Goal: Information Seeking & Learning: Learn about a topic

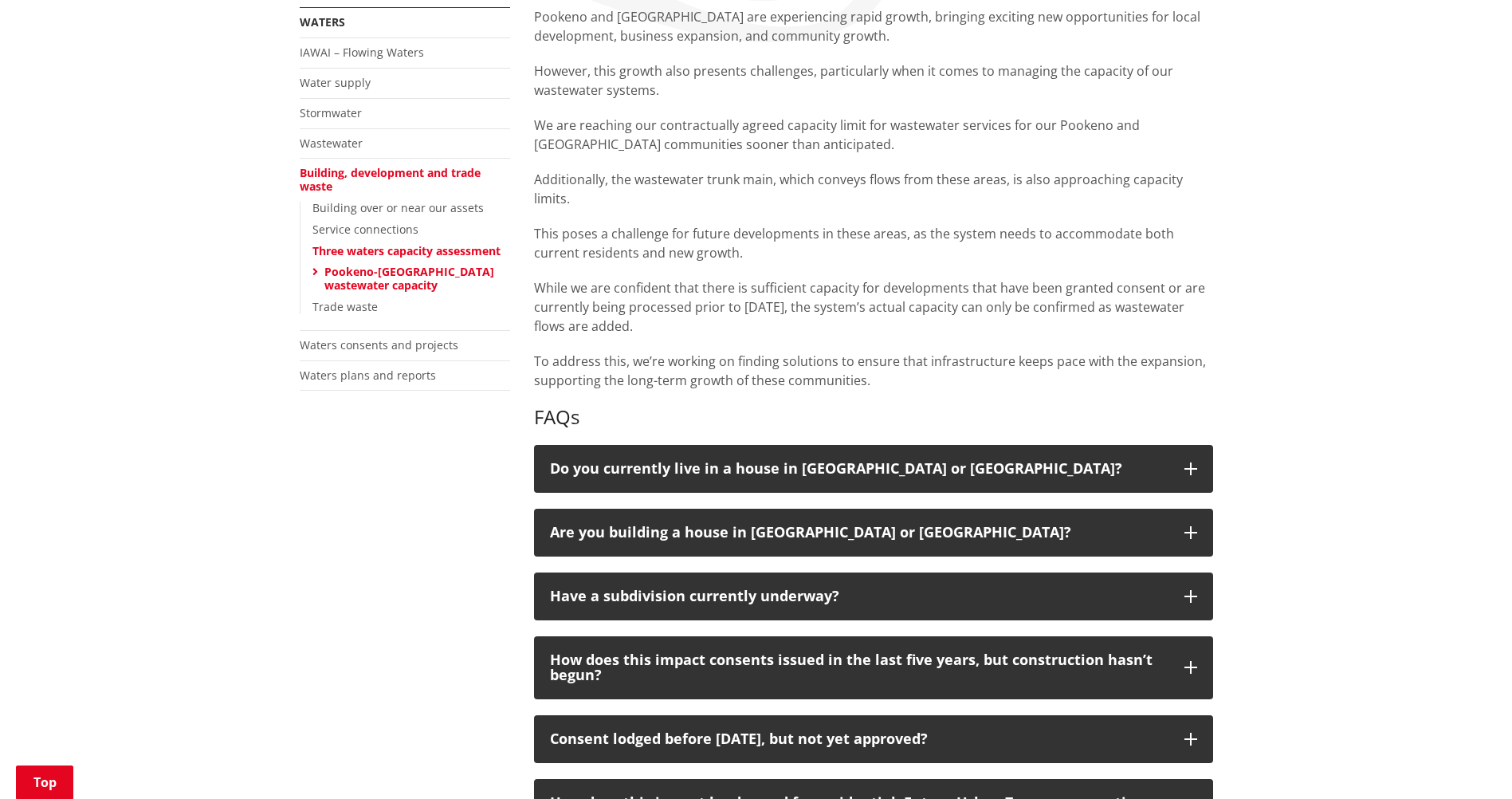
scroll to position [319, 0]
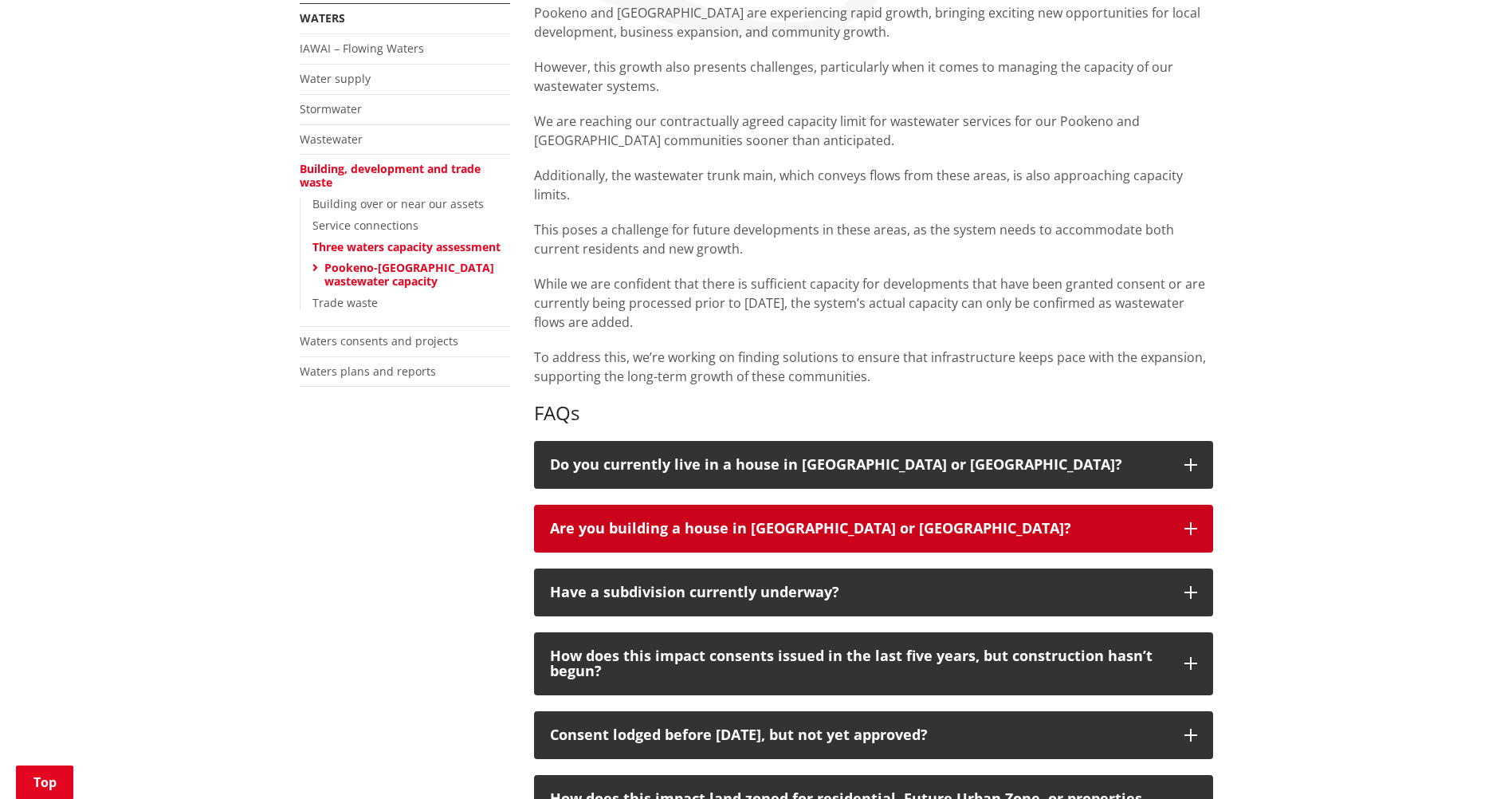
click at [896, 517] on button "Are you building a house in [GEOGRAPHIC_DATA] or [GEOGRAPHIC_DATA]?" at bounding box center [873, 528] width 679 height 48
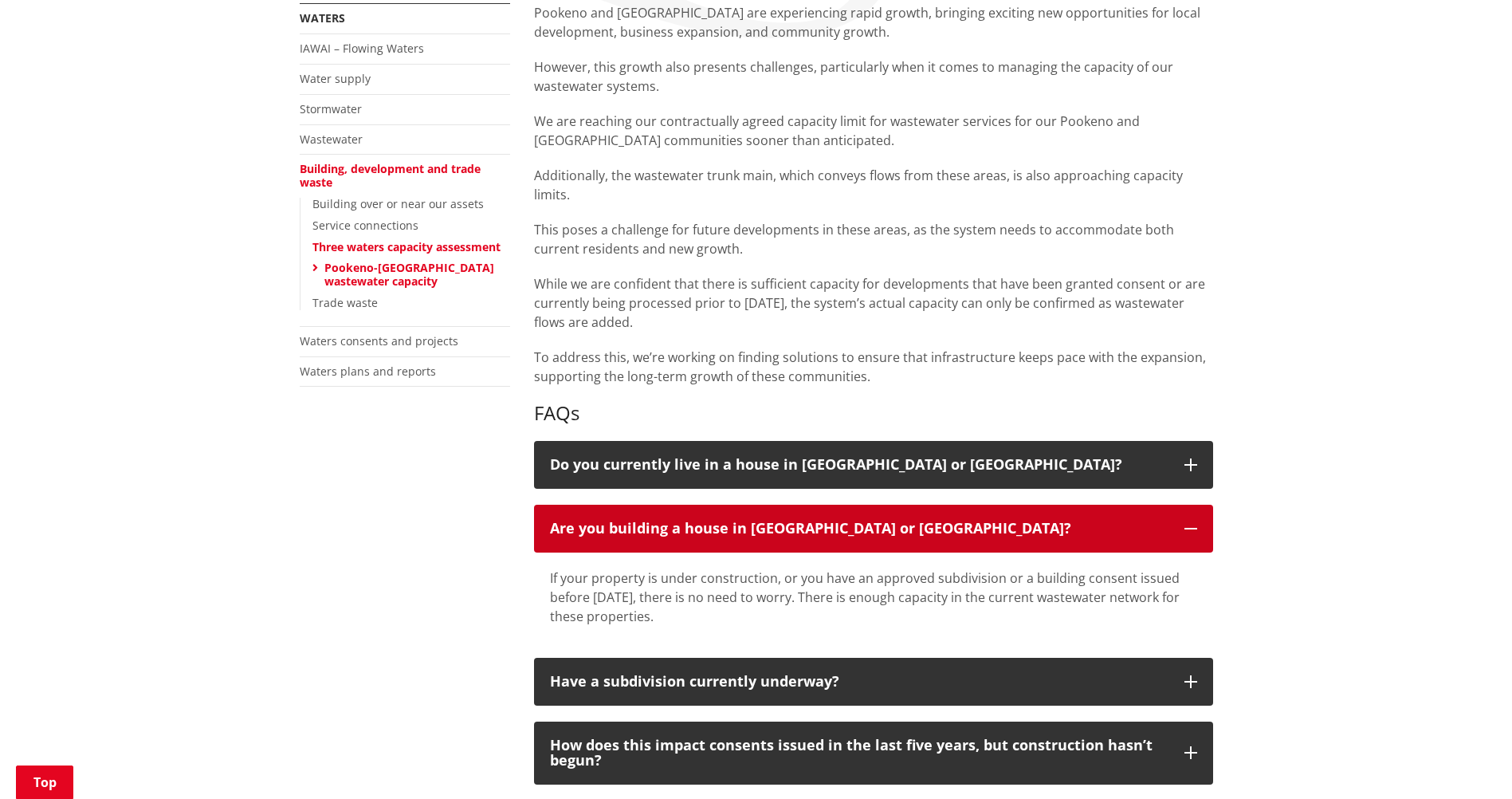
scroll to position [398, 0]
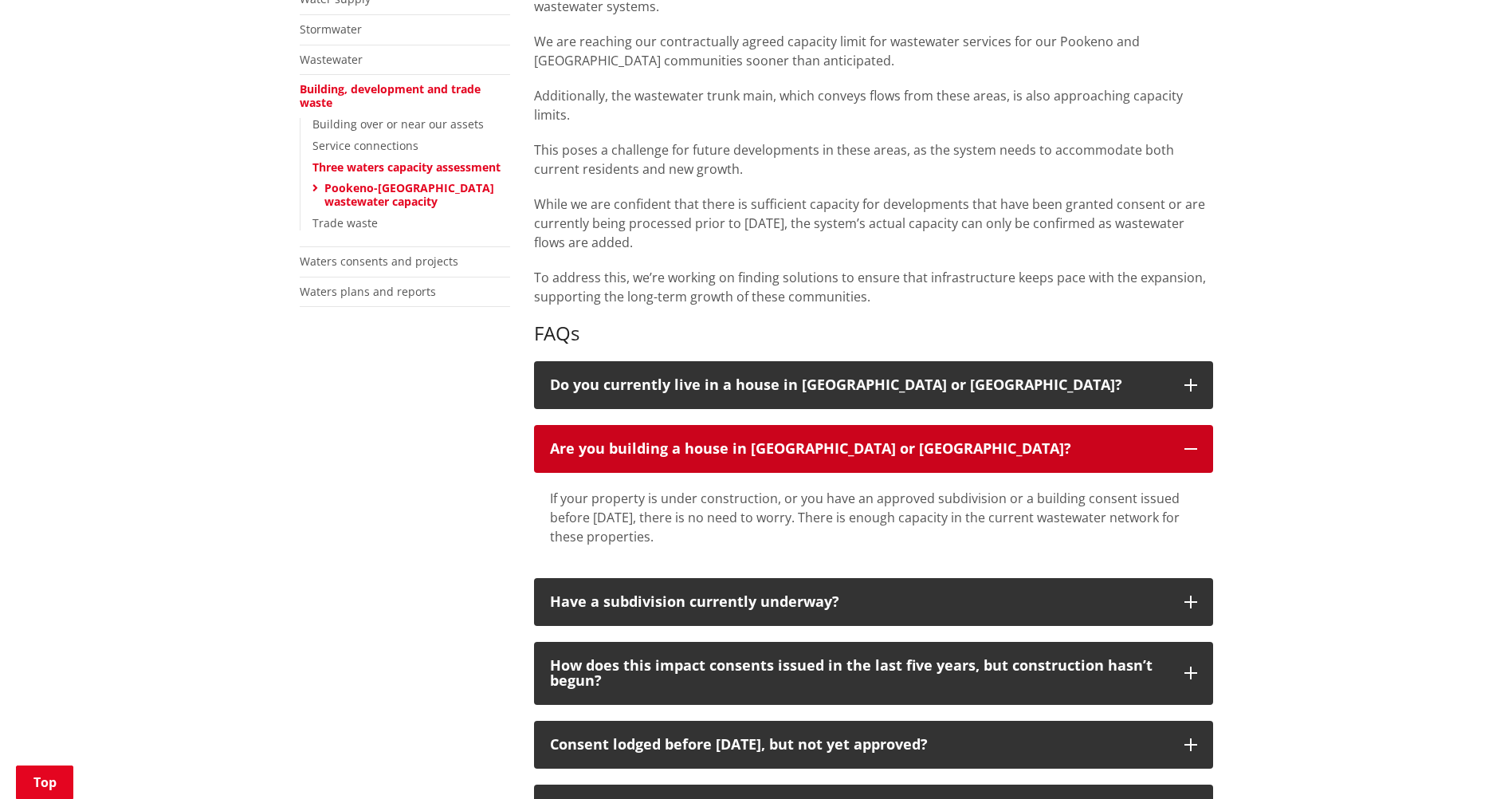
click at [943, 443] on div "Are you building a house in [GEOGRAPHIC_DATA] or [GEOGRAPHIC_DATA]?" at bounding box center [858, 448] width 618 height 16
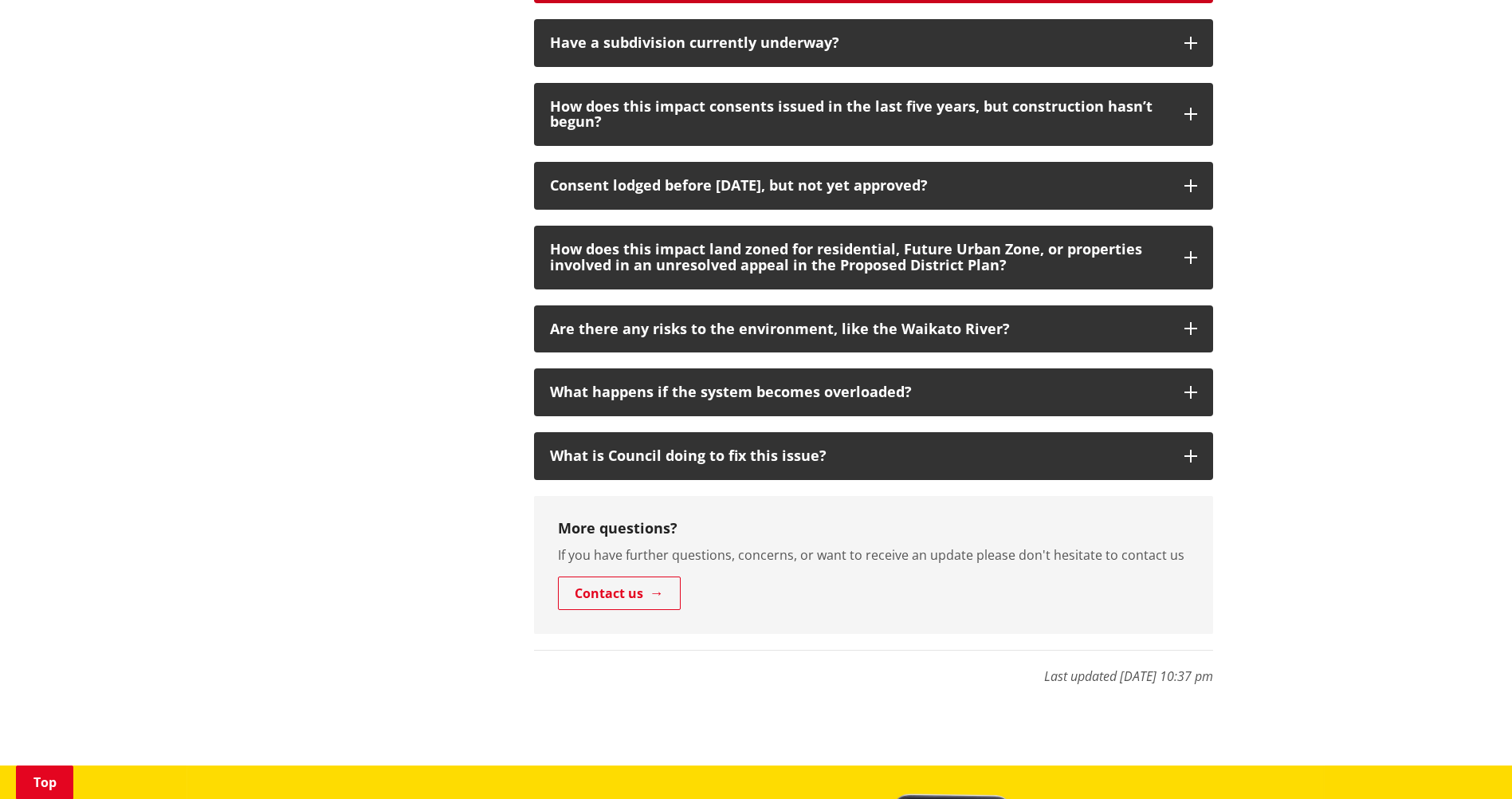
scroll to position [877, 0]
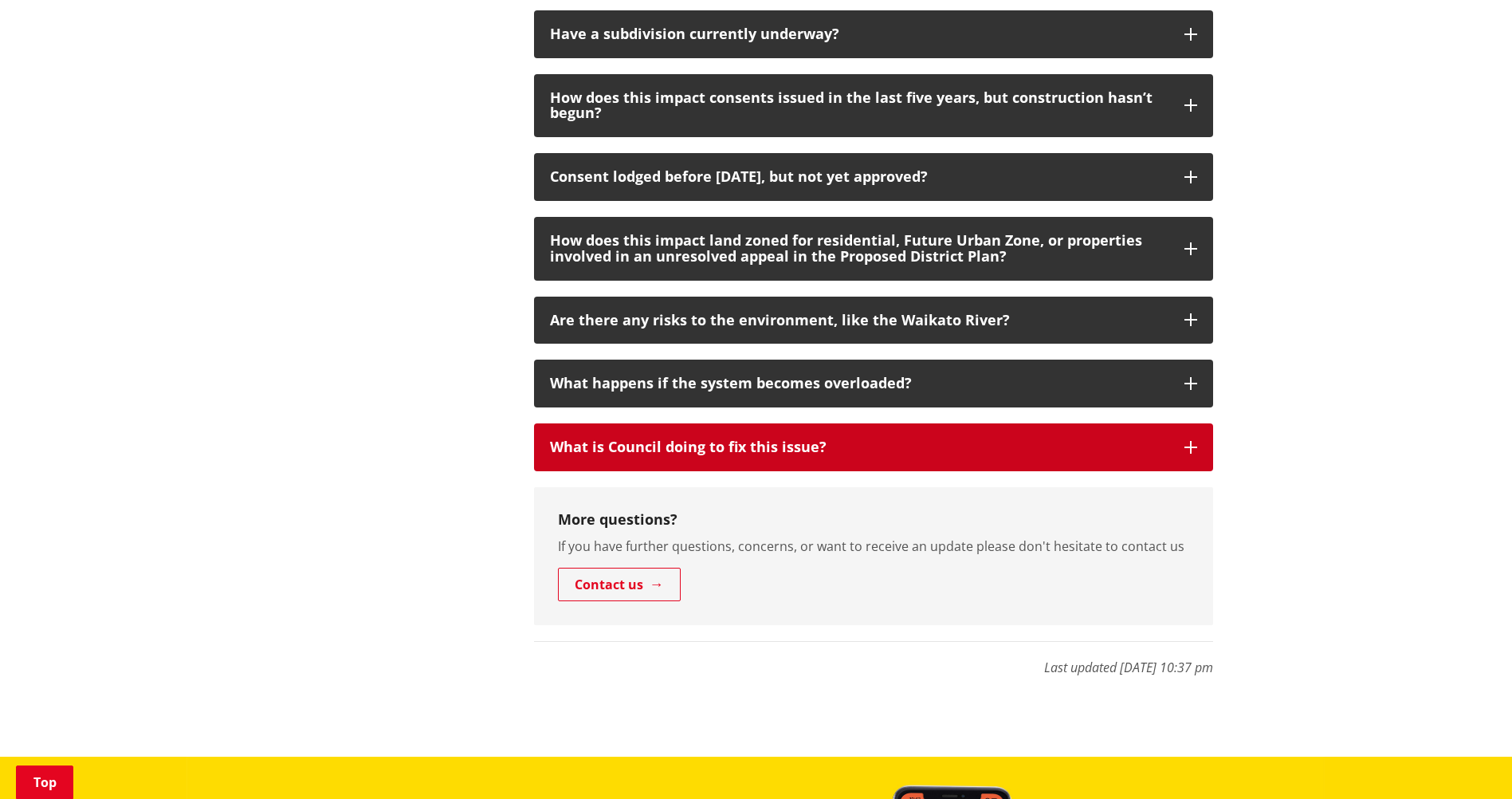
click at [898, 455] on div "What is Council doing to fix this issue?" at bounding box center [858, 447] width 618 height 16
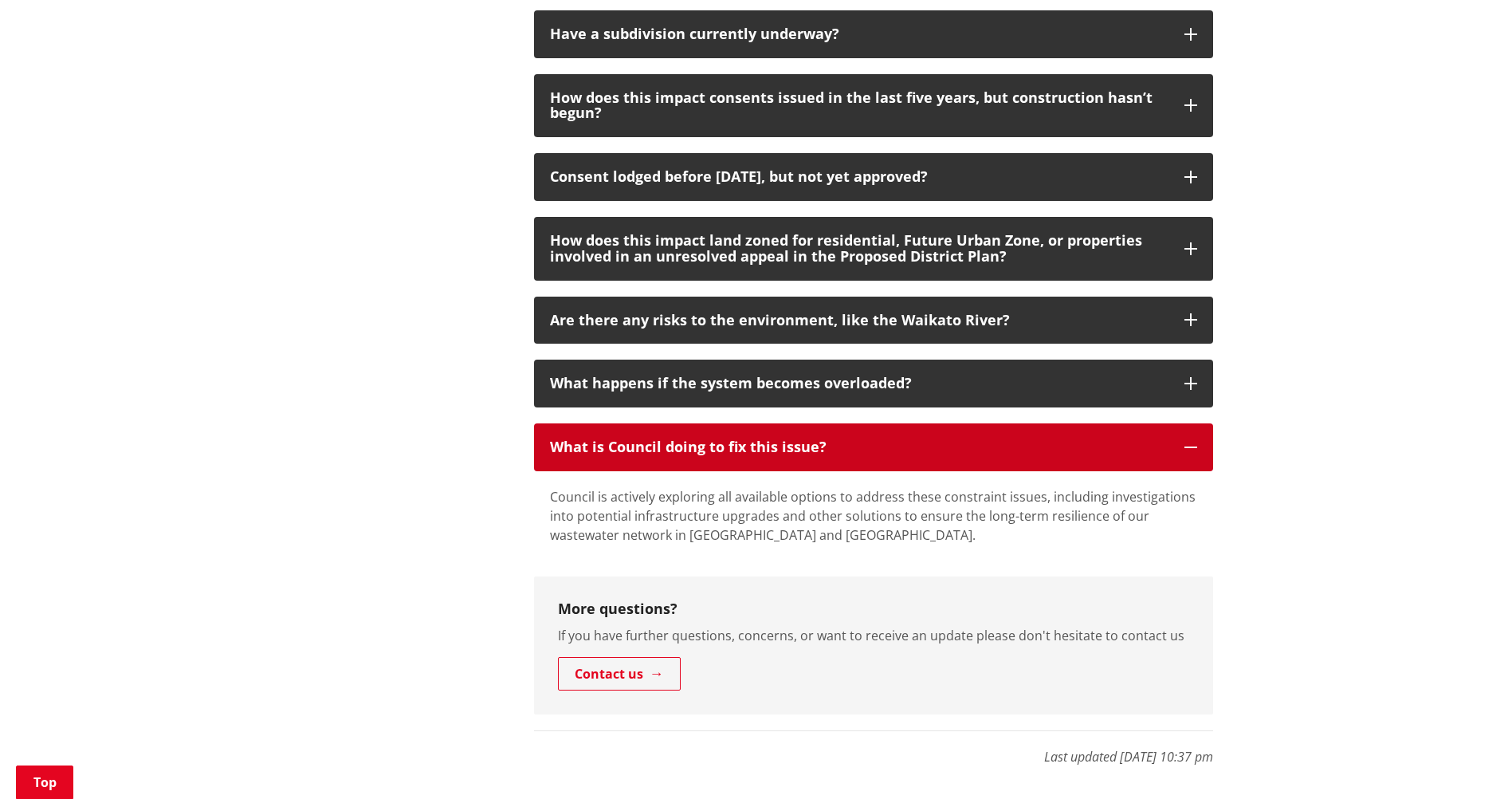
click at [898, 455] on div "What is Council doing to fix this issue?" at bounding box center [858, 447] width 618 height 16
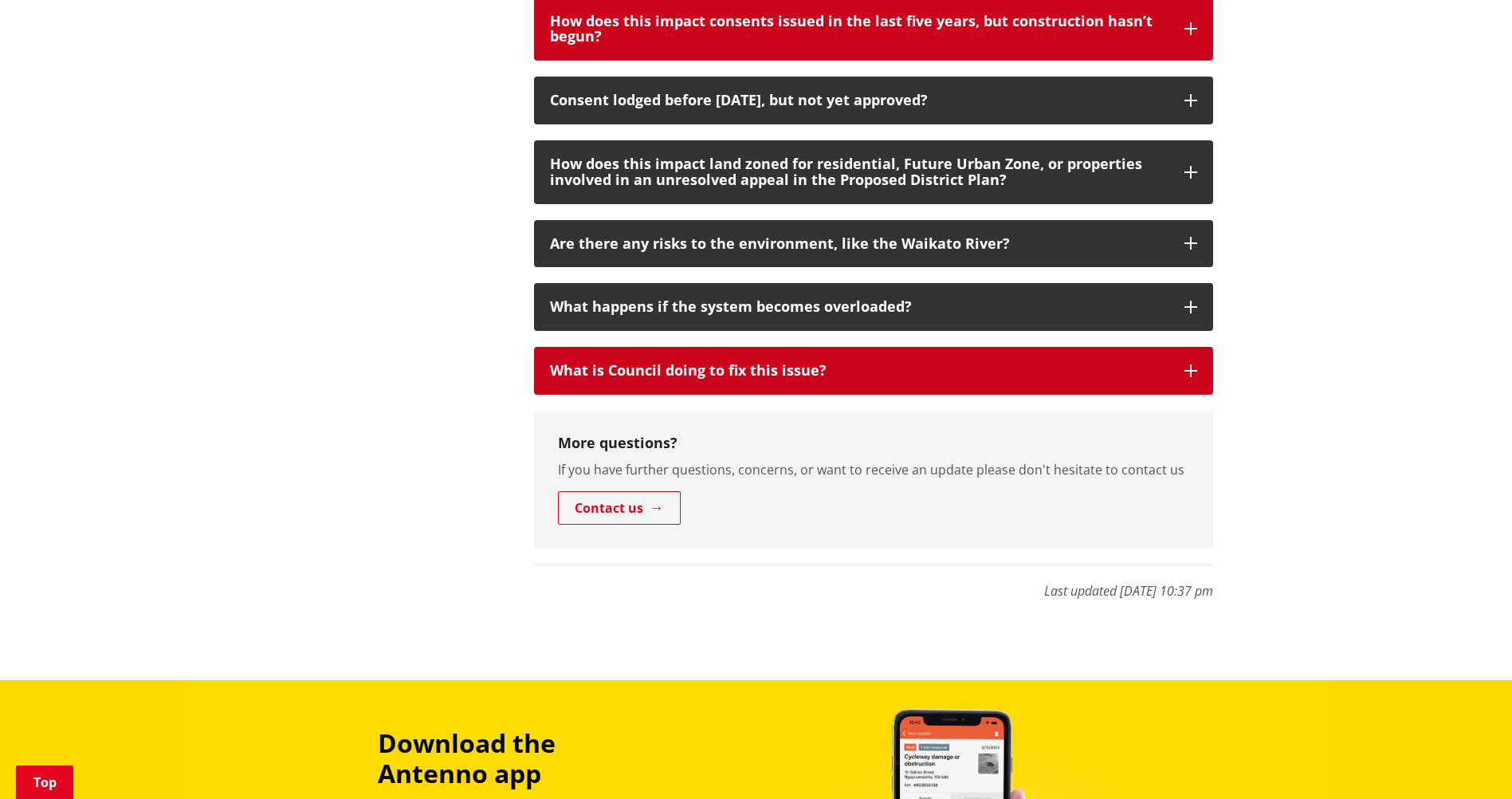
scroll to position [956, 0]
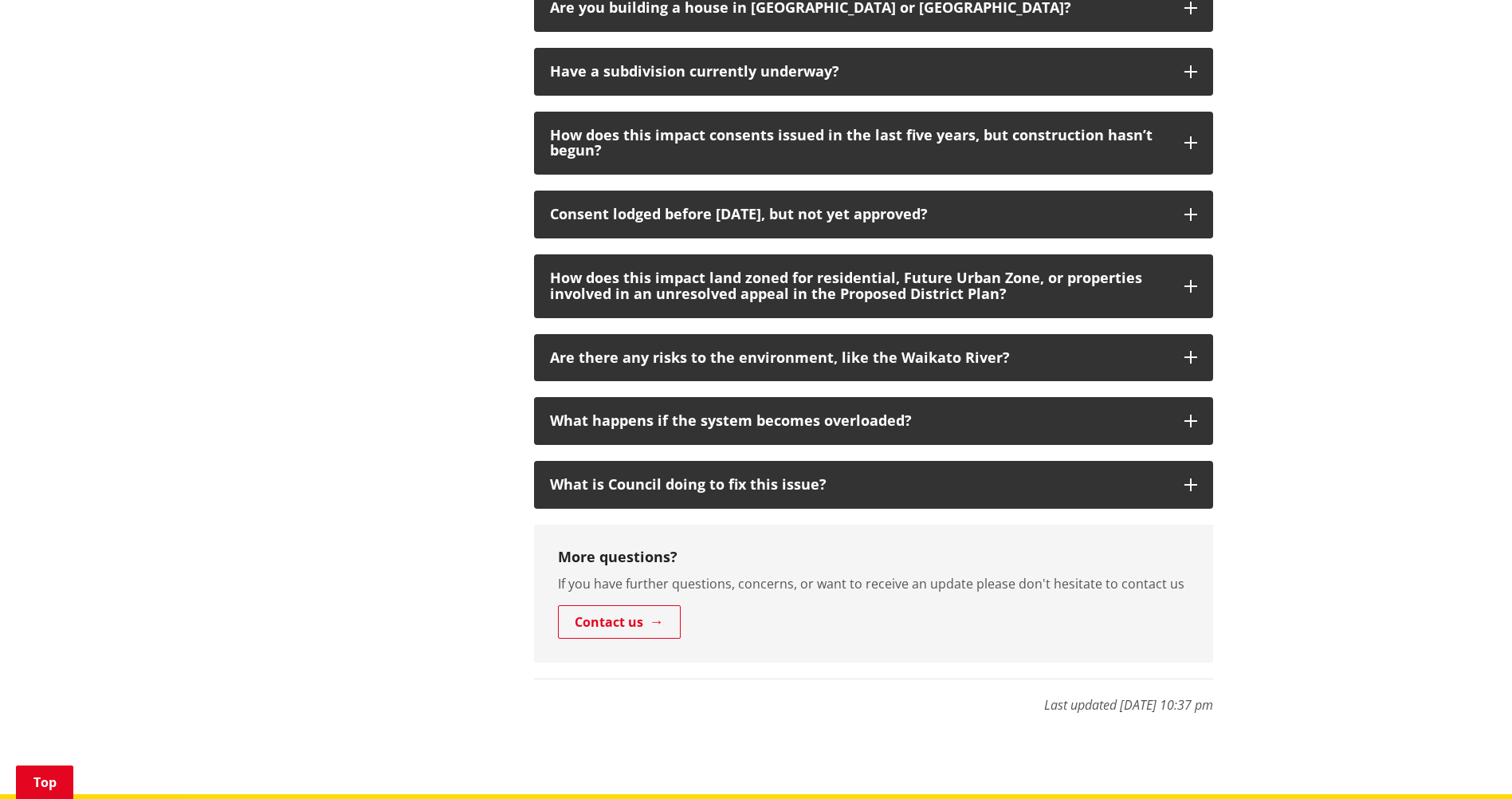
scroll to position [852, 0]
